Goal: Information Seeking & Learning: Learn about a topic

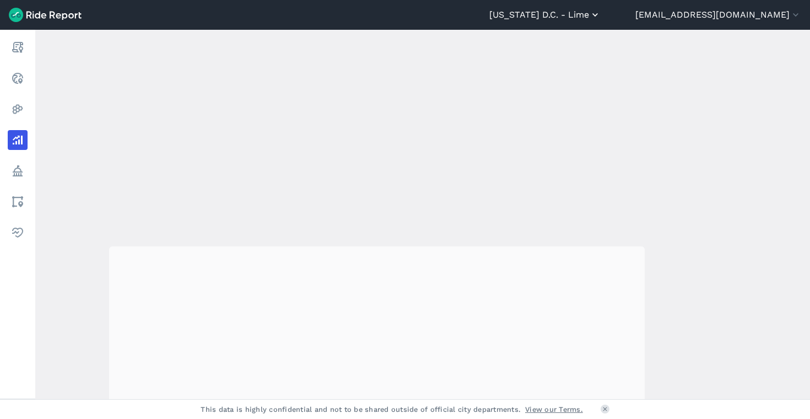
click at [600, 14] on button "[US_STATE] D.C. - Lime" at bounding box center [544, 14] width 111 height 13
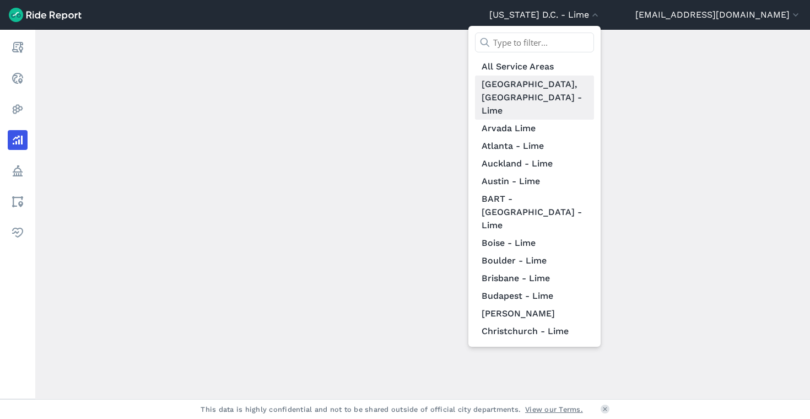
click at [594, 77] on link "[GEOGRAPHIC_DATA], [GEOGRAPHIC_DATA] - Lime" at bounding box center [534, 97] width 119 height 44
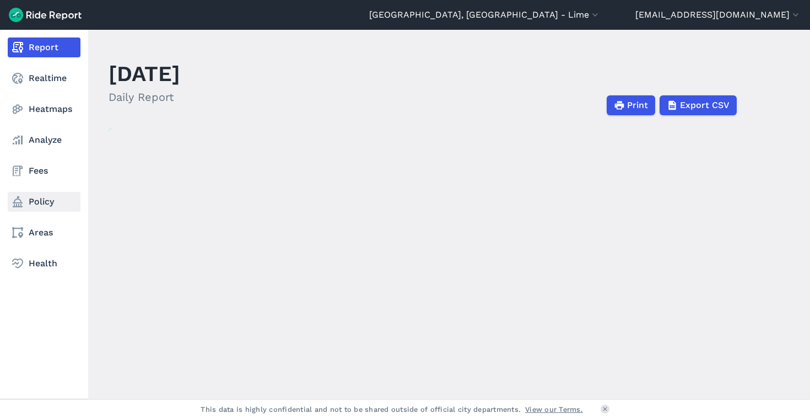
click at [44, 193] on link "Policy" at bounding box center [44, 202] width 73 height 20
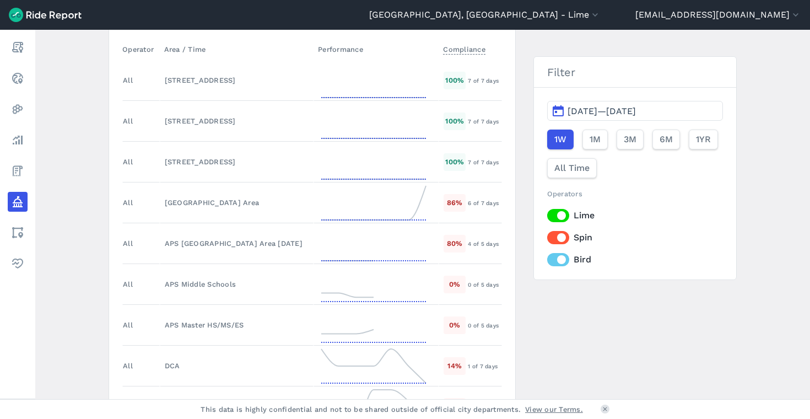
scroll to position [2046, 0]
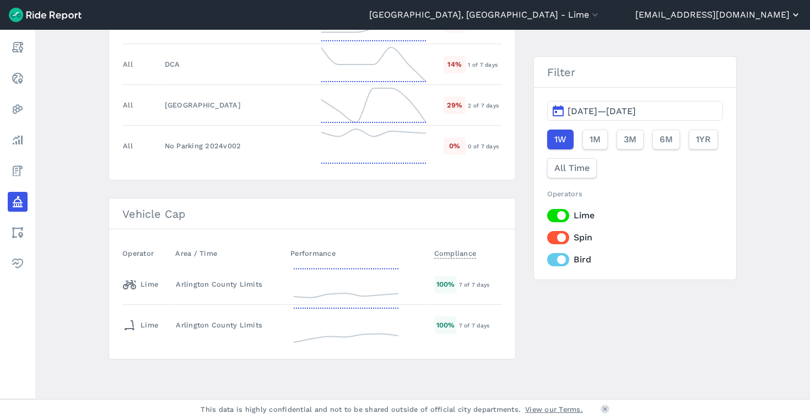
click at [715, 11] on button "[EMAIL_ADDRESS][DOMAIN_NAME]" at bounding box center [718, 14] width 166 height 13
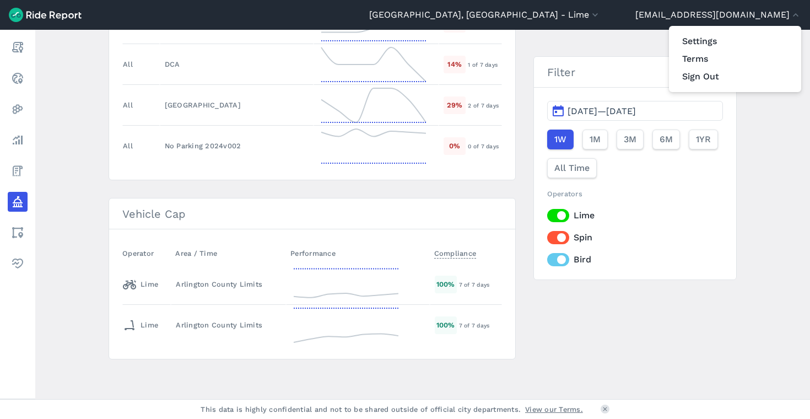
click at [748, 14] on div at bounding box center [405, 209] width 810 height 419
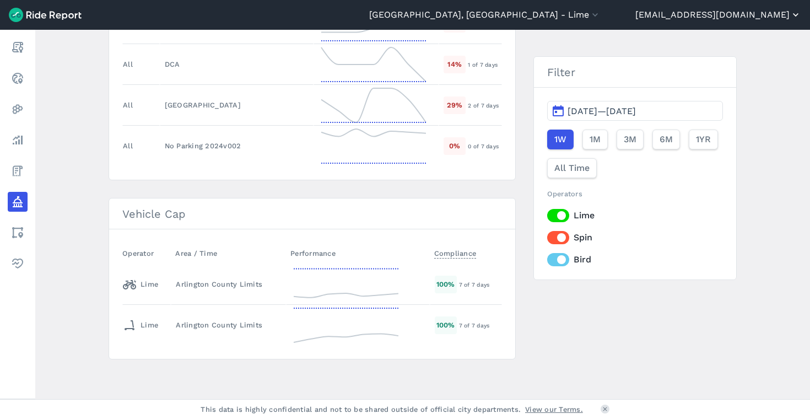
click at [770, 18] on button "[EMAIL_ADDRESS][DOMAIN_NAME]" at bounding box center [718, 14] width 166 height 13
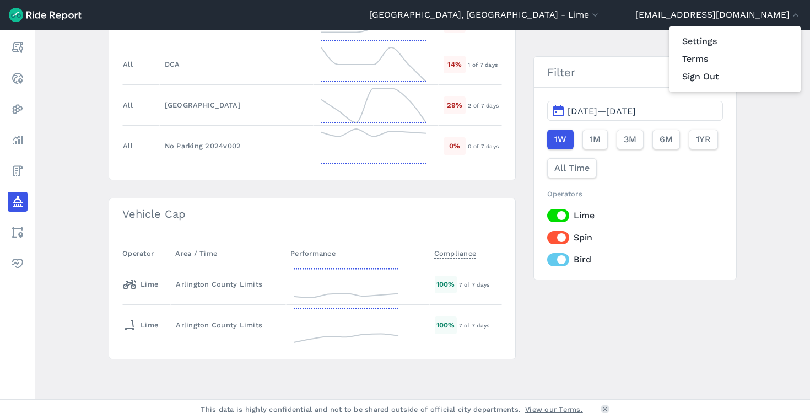
click at [556, 20] on div at bounding box center [405, 209] width 810 height 419
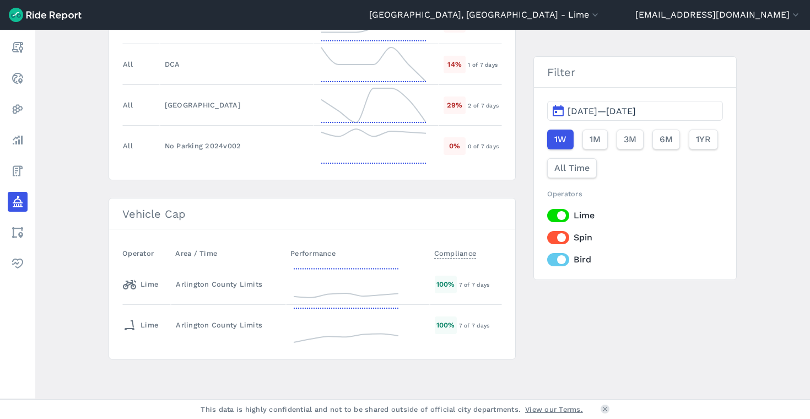
click at [610, 8] on header "[GEOGRAPHIC_DATA], [GEOGRAPHIC_DATA] - [GEOGRAPHIC_DATA] All Service Areas [GEO…" at bounding box center [405, 15] width 810 height 30
click at [600, 15] on button "[GEOGRAPHIC_DATA], [GEOGRAPHIC_DATA] - Lime" at bounding box center [484, 14] width 231 height 13
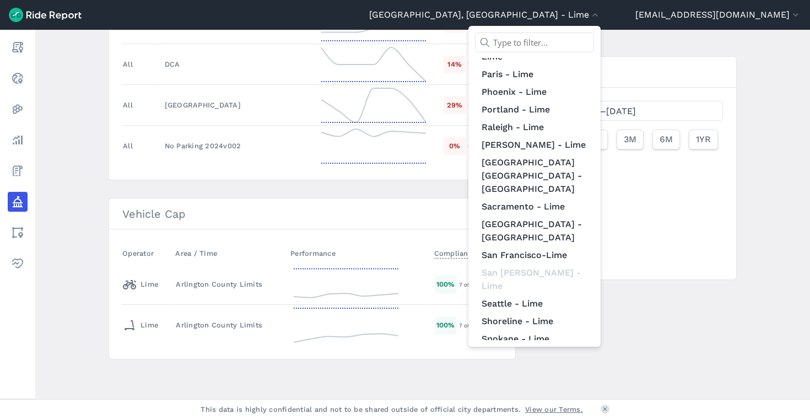
scroll to position [996, 0]
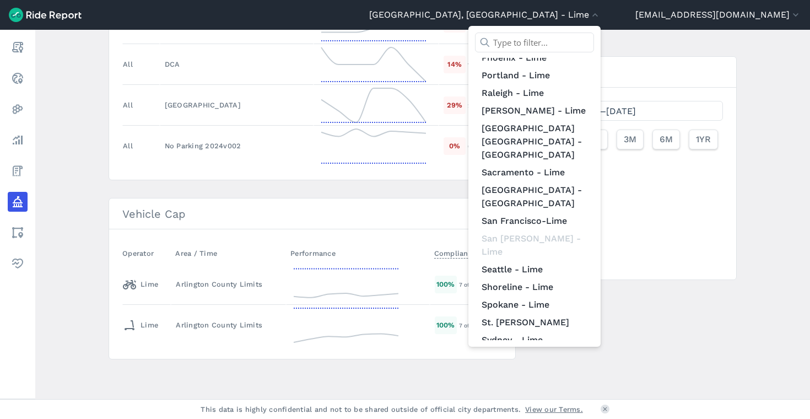
click at [594, 397] on link "[US_STATE] D.C. - Lime" at bounding box center [534, 406] width 119 height 18
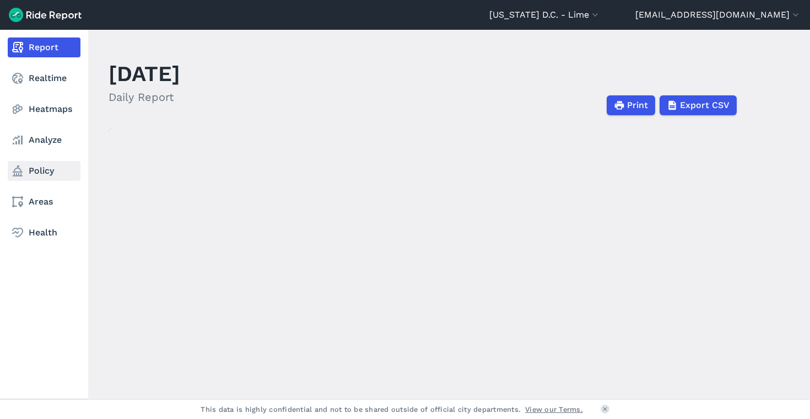
click at [34, 177] on link "Policy" at bounding box center [44, 171] width 73 height 20
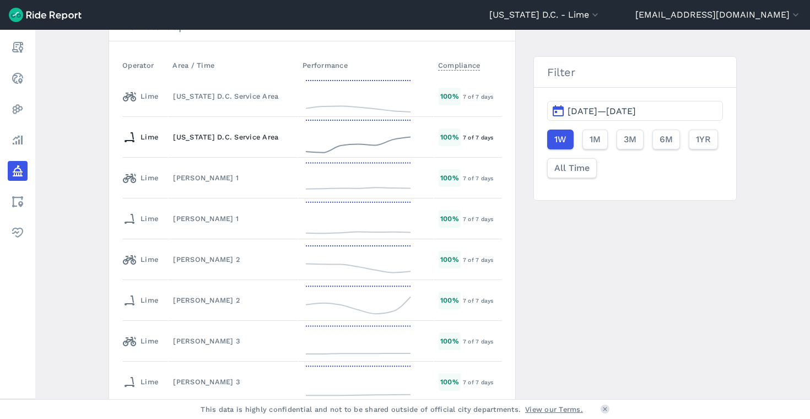
scroll to position [1878, 0]
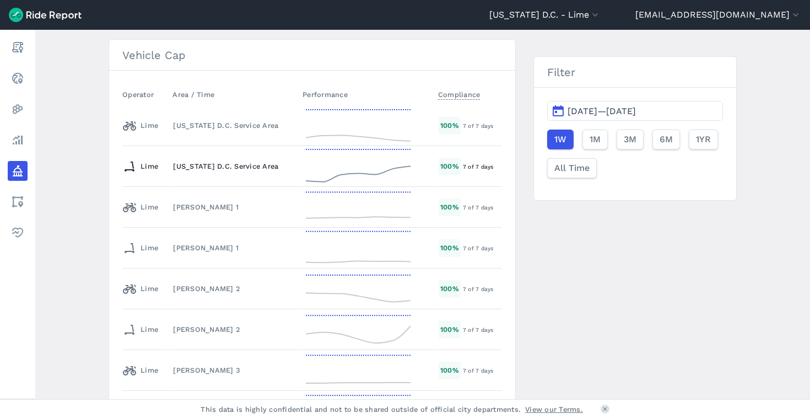
click at [272, 163] on div "[US_STATE] D.C. Service Area" at bounding box center [233, 166] width 120 height 10
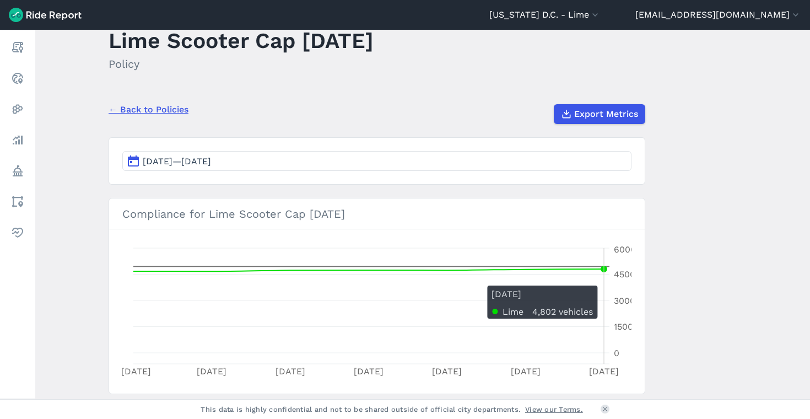
scroll to position [99, 0]
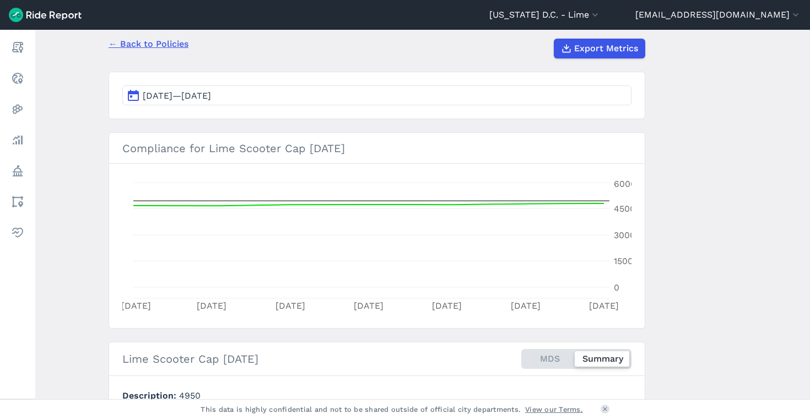
click at [154, 47] on link "← Back to Policies" at bounding box center [148, 43] width 80 height 13
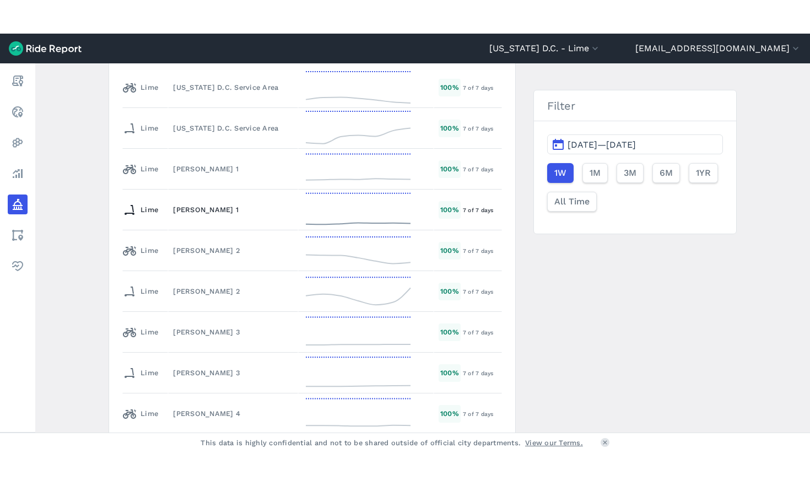
scroll to position [1840, 0]
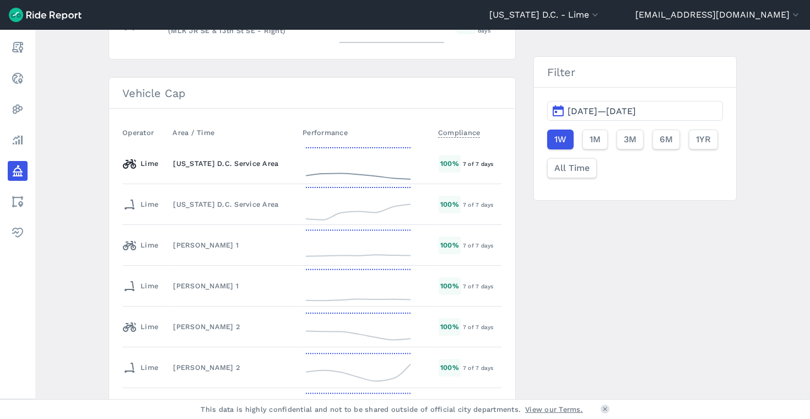
click at [288, 175] on td "[US_STATE] D.C. Service Area" at bounding box center [233, 163] width 130 height 41
